Goal: Task Accomplishment & Management: Use online tool/utility

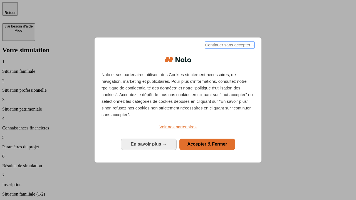
click at [229, 46] on span "Continuer sans accepter →" at bounding box center [230, 45] width 50 height 7
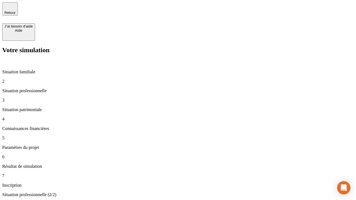
type input "30 000"
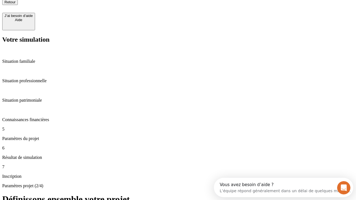
type input "25"
type input "1 000"
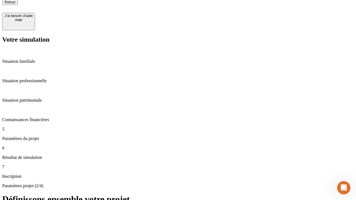
scroll to position [6, 0]
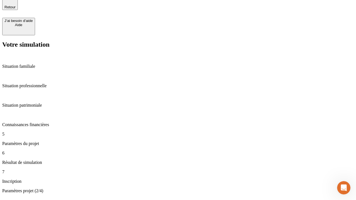
type input "640"
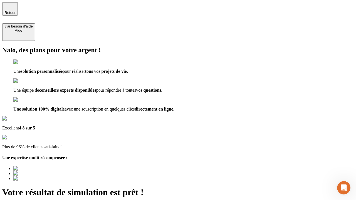
type input "[EMAIL_ADDRESS][PERSON_NAME][DOMAIN_NAME]"
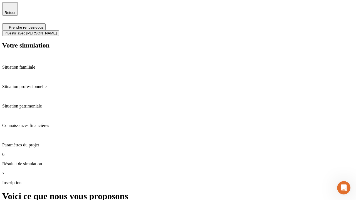
click at [57, 31] on span "Investir avec [PERSON_NAME]" at bounding box center [30, 33] width 52 height 4
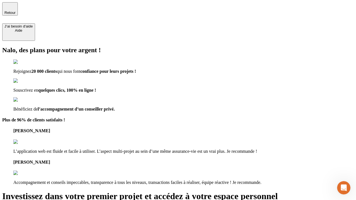
type input "[PERSON_NAME][EMAIL_ADDRESS][DOMAIN_NAME]"
